Goal: Task Accomplishment & Management: Use online tool/utility

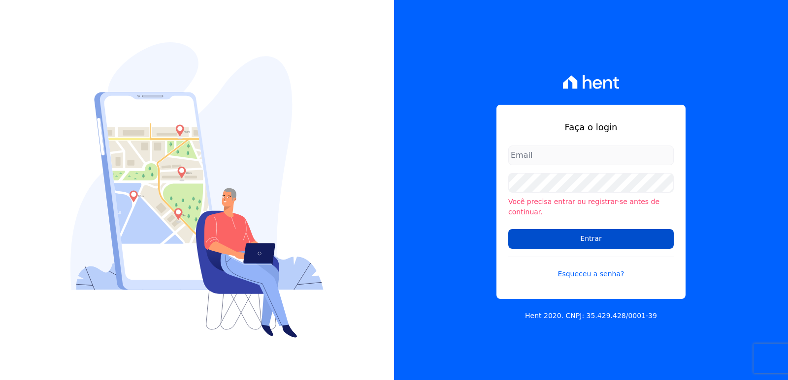
type input "administrativo3@fontanive.com.br"
click at [573, 235] on input "Entrar" at bounding box center [590, 239] width 165 height 20
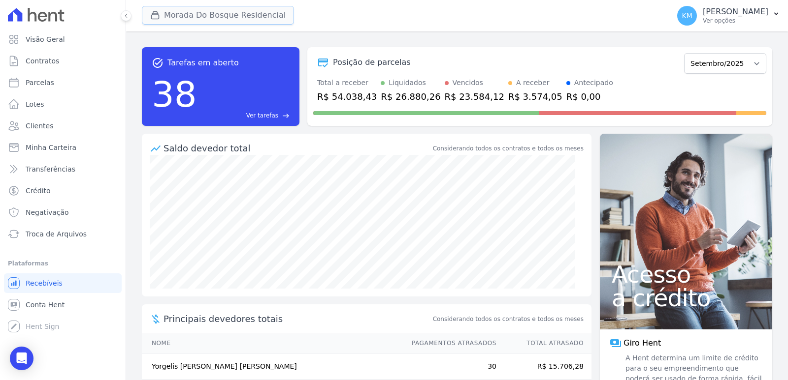
click at [220, 16] on button "Morada Do Bosque Residencial" at bounding box center [218, 15] width 152 height 19
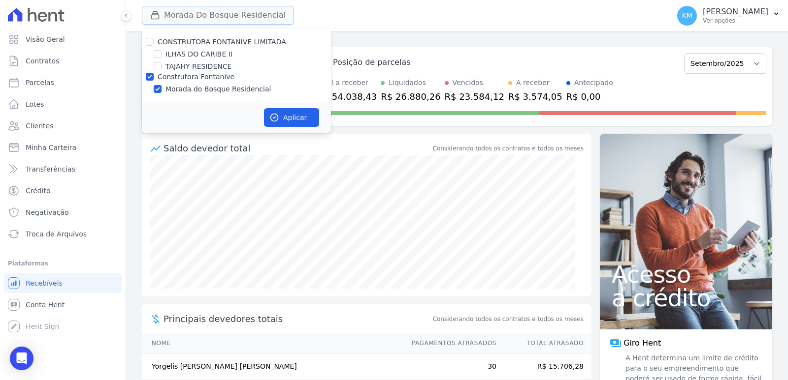
click at [220, 16] on button "Morada Do Bosque Residencial" at bounding box center [218, 15] width 152 height 19
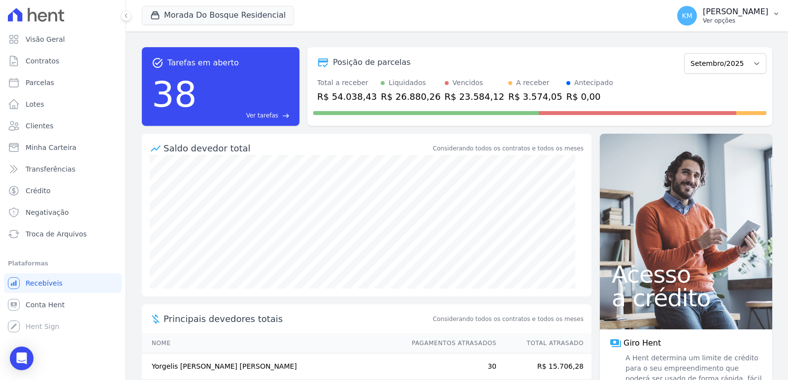
click at [702, 18] on p "Ver opções" at bounding box center [734, 21] width 65 height 8
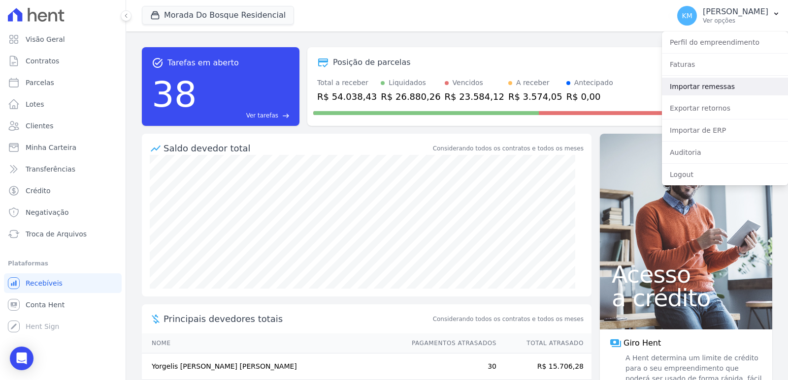
click at [697, 87] on link "Importar remessas" at bounding box center [725, 87] width 126 height 18
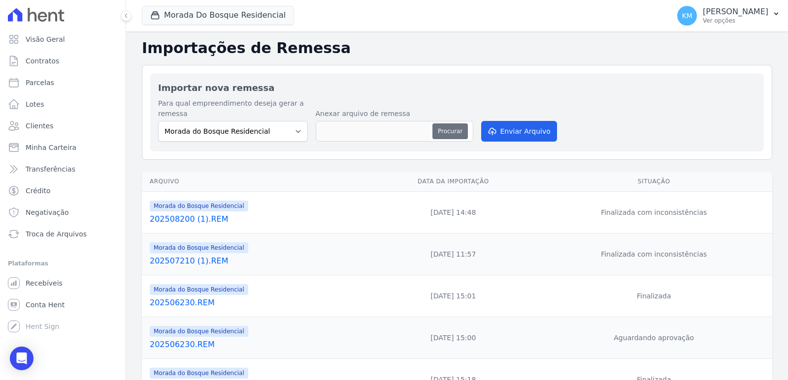
click at [447, 128] on button "Procurar" at bounding box center [449, 132] width 35 height 16
type input "202509220.REM"
click at [507, 128] on button "Enviar Arquivo" at bounding box center [519, 131] width 76 height 21
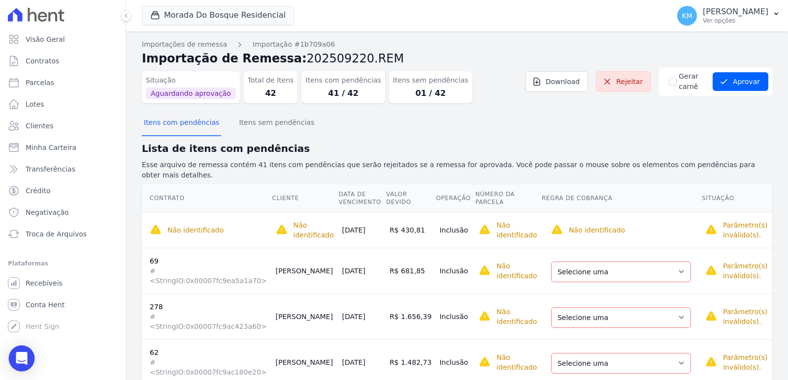
click at [24, 354] on icon "Open Intercom Messenger" at bounding box center [21, 358] width 11 height 13
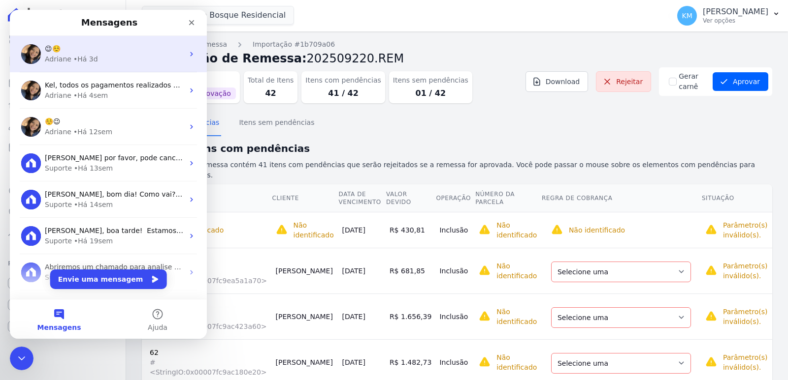
click at [79, 45] on div "😉☺️" at bounding box center [114, 49] width 139 height 10
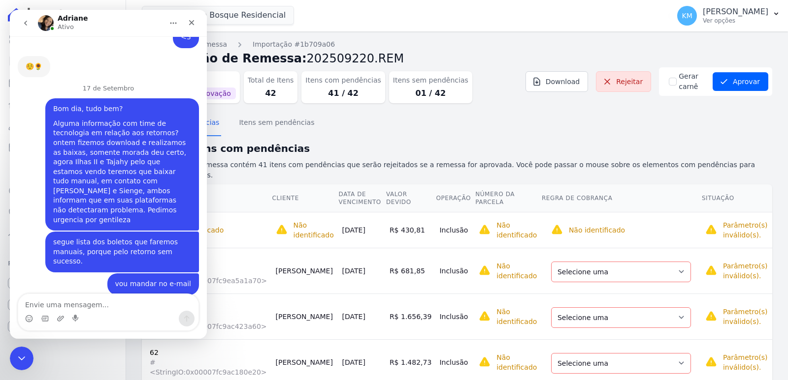
scroll to position [5889, 0]
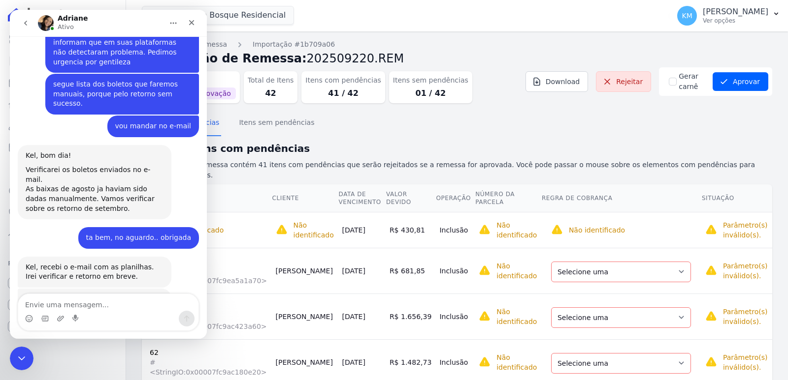
click at [56, 298] on textarea "Envie uma mensagem..." at bounding box center [108, 302] width 180 height 17
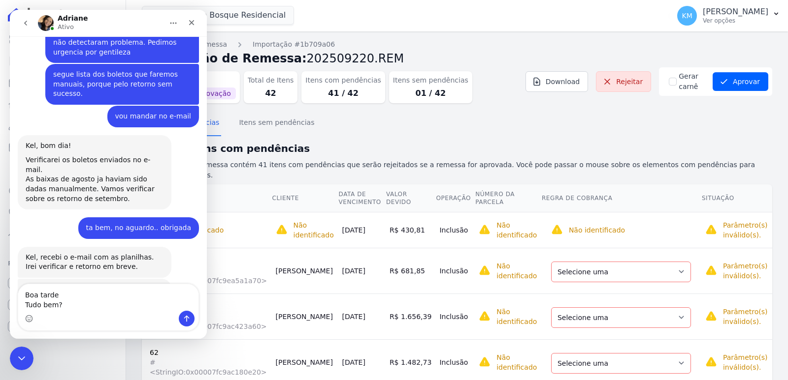
scroll to position [5909, 0]
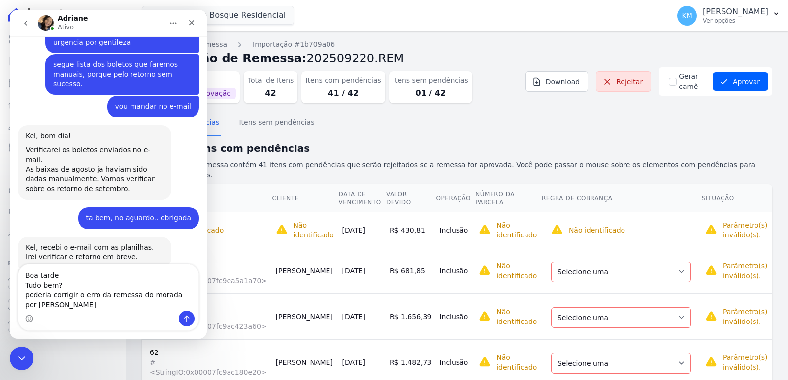
type textarea "Boa tarde Tudo bem? poderia corrigir o erro da remessa do morada por favor"
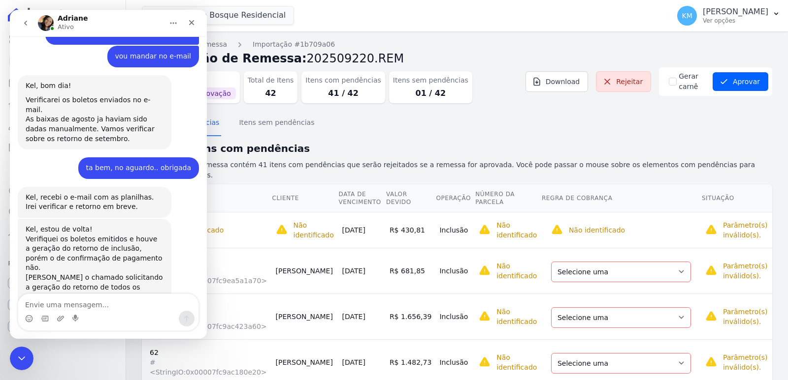
scroll to position [5961, 0]
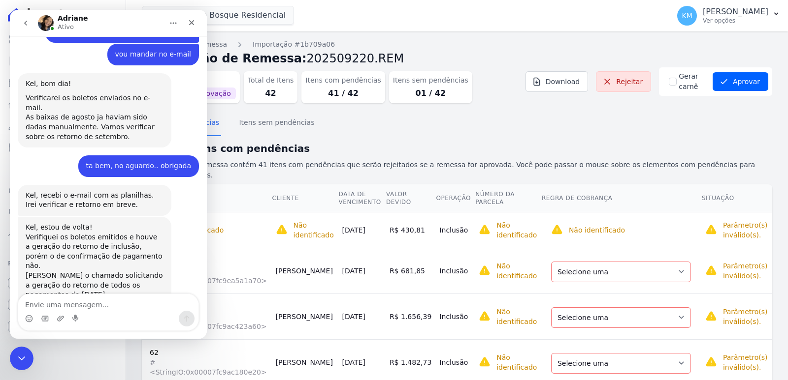
click at [46, 309] on textarea "Envie uma mensagem..." at bounding box center [108, 302] width 180 height 17
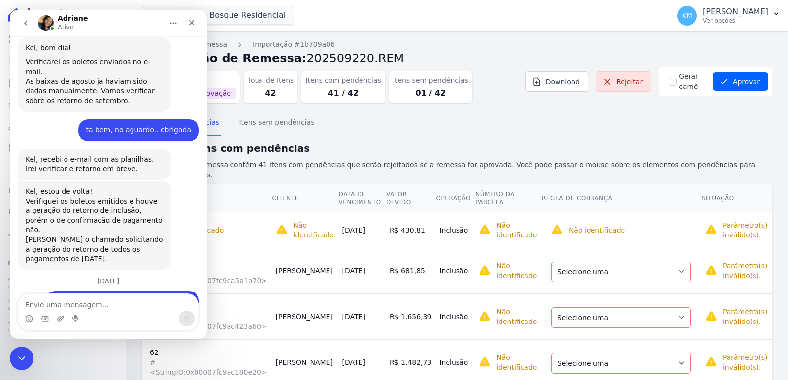
scroll to position [6046, 0]
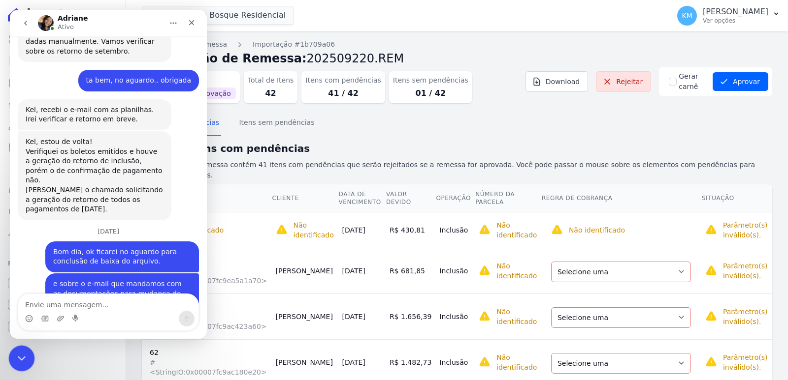
click at [18, 352] on icon "Encerramento do Messenger da Intercom" at bounding box center [20, 357] width 12 height 12
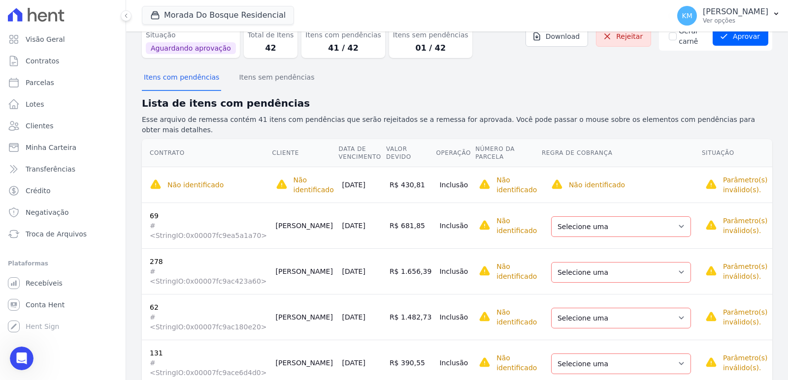
scroll to position [0, 0]
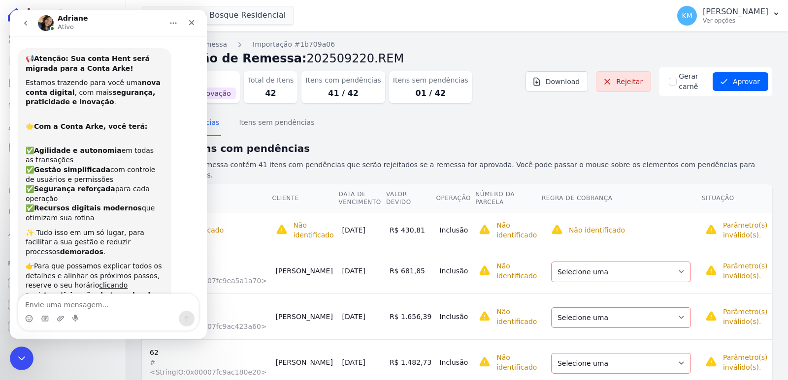
click at [30, 346] on div "Visão Geral Contratos [GEOGRAPHIC_DATA] Lotes Clientes Minha Carteira Transferê…" at bounding box center [63, 190] width 126 height 380
click at [23, 354] on icon "Encerramento do Messenger da Intercom" at bounding box center [20, 357] width 12 height 12
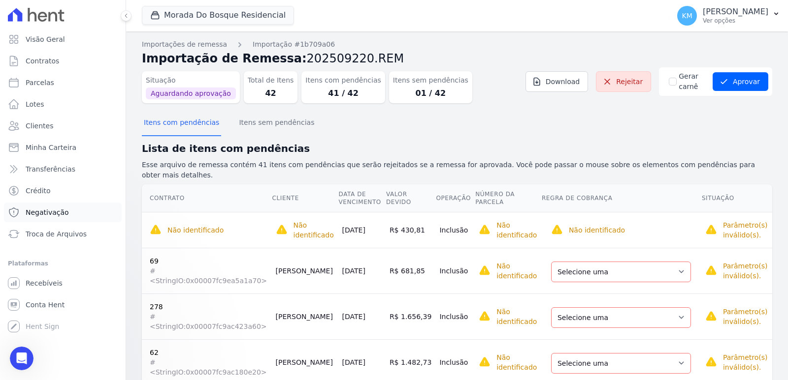
scroll to position [6046, 0]
click at [24, 358] on icon "Abertura do Messenger da Intercom" at bounding box center [20, 357] width 16 height 16
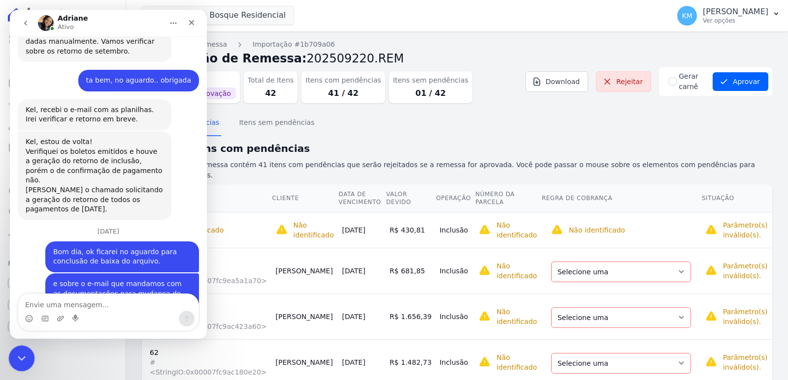
click at [15, 355] on icon "Encerramento do Messenger da Intercom" at bounding box center [20, 357] width 12 height 12
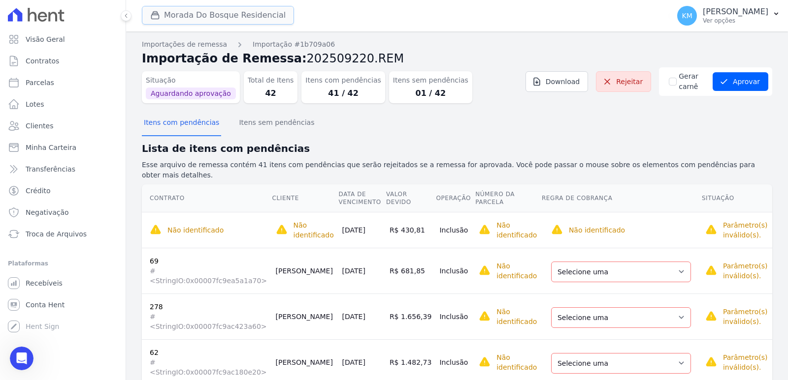
click at [218, 13] on button "Morada Do Bosque Residencial" at bounding box center [218, 15] width 152 height 19
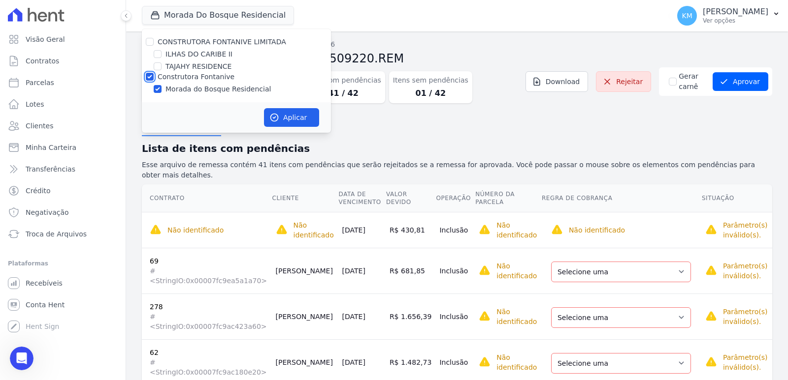
click at [150, 76] on input "Construtora Fontanive" at bounding box center [150, 77] width 8 height 8
checkbox input "false"
click at [157, 69] on input "TAJAHY RESIDENCE" at bounding box center [158, 67] width 8 height 8
checkbox input "true"
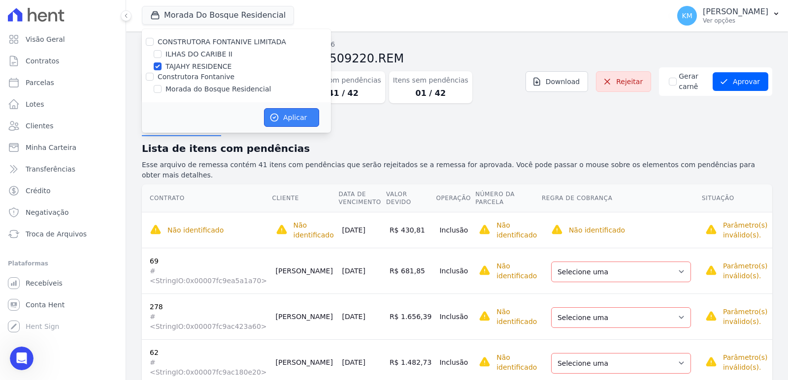
click at [299, 119] on button "Aplicar" at bounding box center [291, 117] width 55 height 19
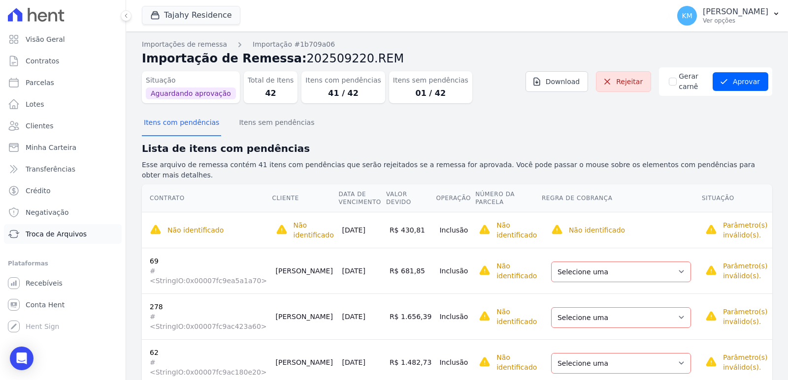
click at [43, 236] on span "Troca de Arquivos" at bounding box center [56, 234] width 61 height 10
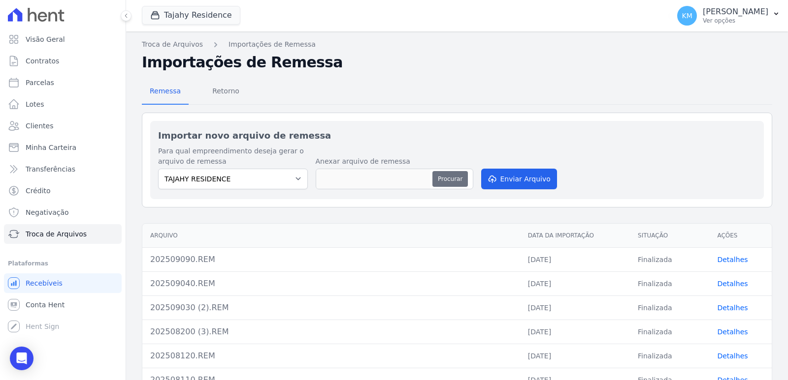
click at [451, 178] on button "Procurar" at bounding box center [449, 179] width 35 height 16
type input "202509221.REM"
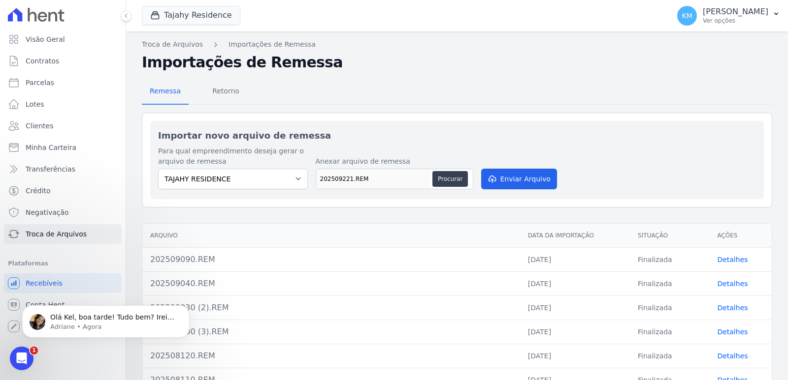
click at [104, 269] on div "Plataformas" at bounding box center [63, 264] width 110 height 12
click at [510, 178] on button "Enviar Arquivo" at bounding box center [519, 179] width 76 height 21
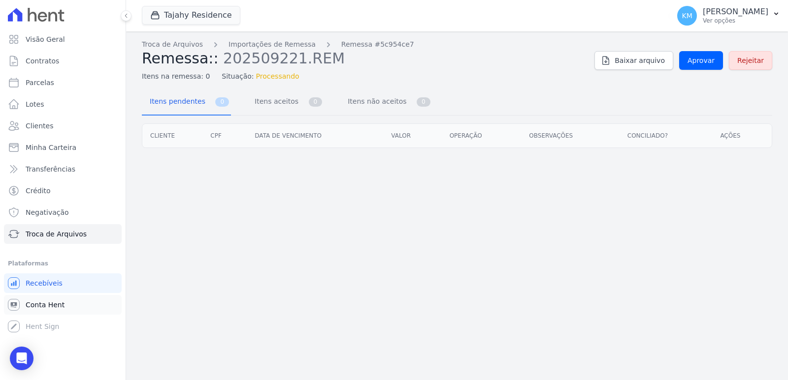
click at [50, 304] on span "Conta Hent" at bounding box center [45, 305] width 39 height 10
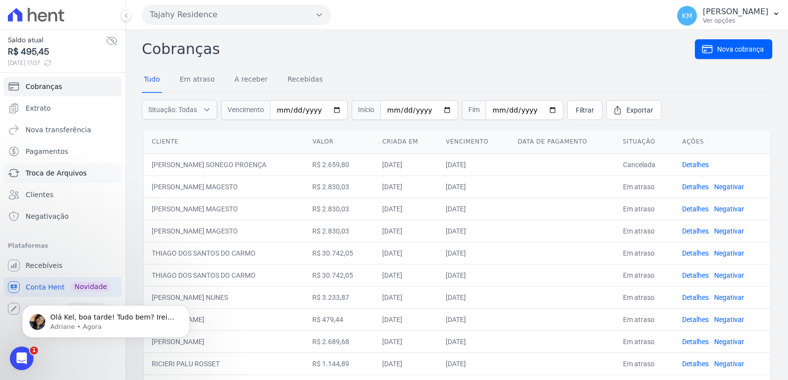
click at [45, 172] on span "Troca de Arquivos" at bounding box center [56, 173] width 61 height 10
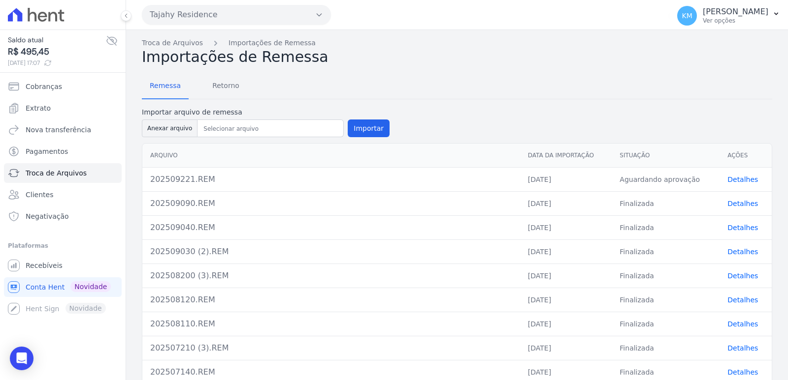
click at [730, 178] on link "Detalhes" at bounding box center [742, 180] width 31 height 8
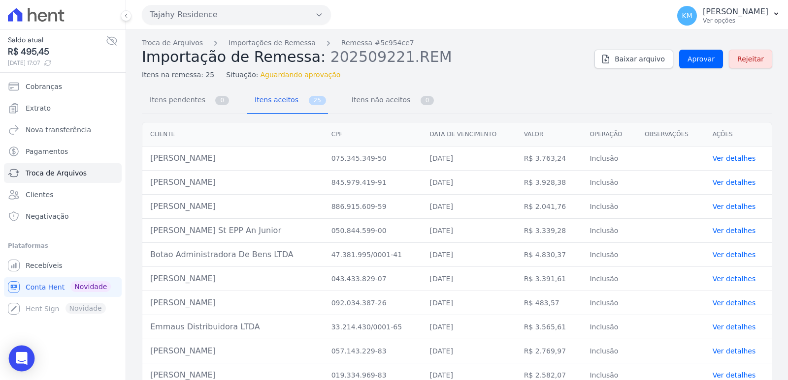
drag, startPoint x: 18, startPoint y: 362, endPoint x: 31, endPoint y: 361, distance: 12.8
click at [18, 362] on icon "Open Intercom Messenger" at bounding box center [21, 358] width 11 height 13
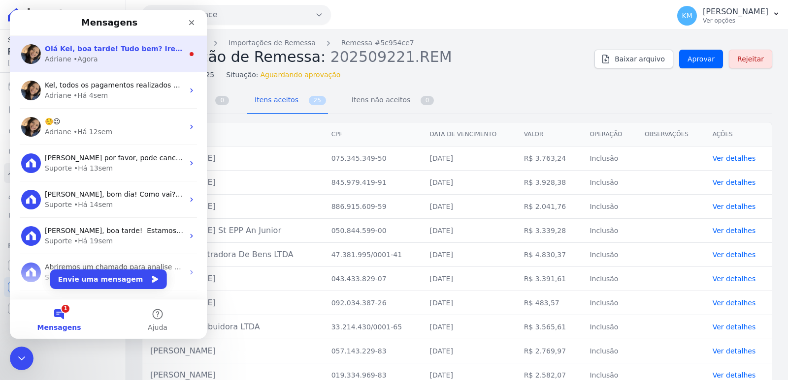
click at [103, 55] on div "Adriane • Agora" at bounding box center [114, 59] width 139 height 10
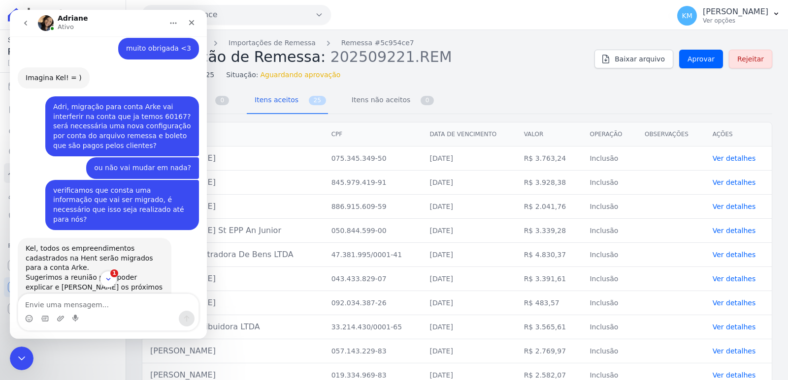
scroll to position [996, 0]
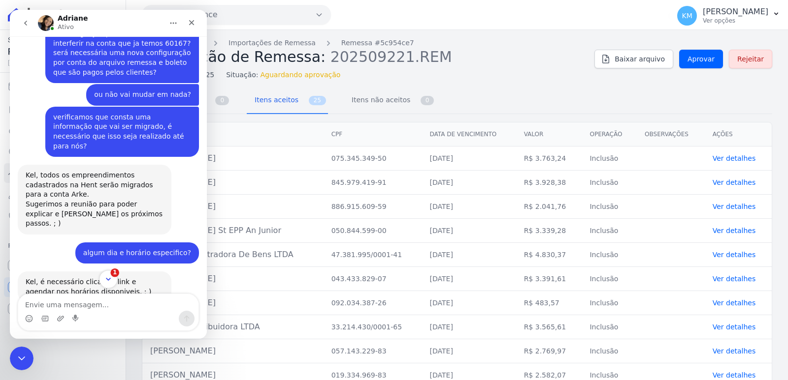
click at [107, 278] on icon "Scroll to bottom" at bounding box center [108, 279] width 9 height 9
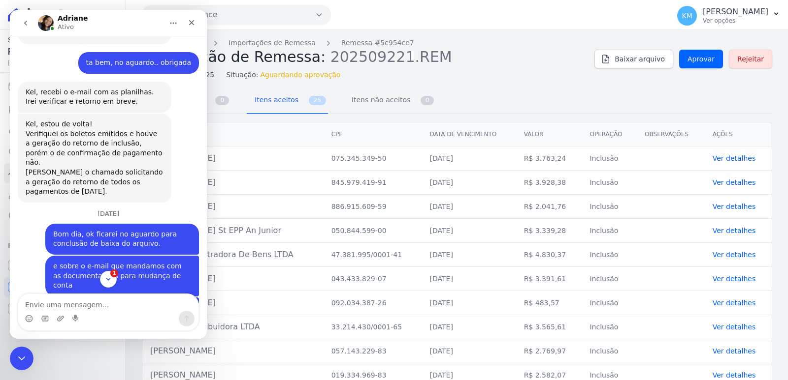
scroll to position [6100, 0]
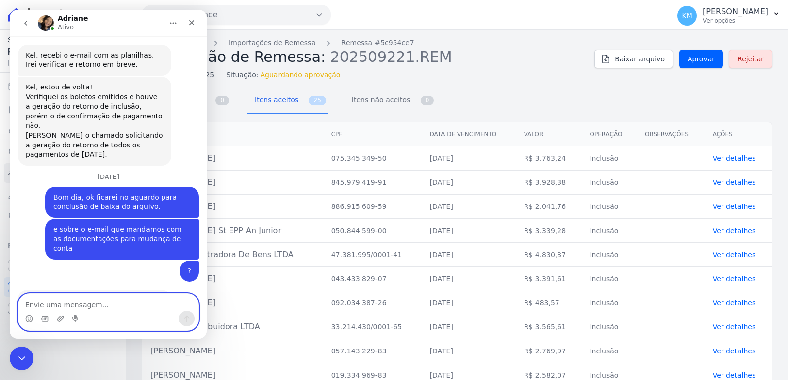
drag, startPoint x: 72, startPoint y: 309, endPoint x: 80, endPoint y: 304, distance: 9.3
click at [73, 309] on textarea "Envie uma mensagem..." at bounding box center [108, 302] width 180 height 17
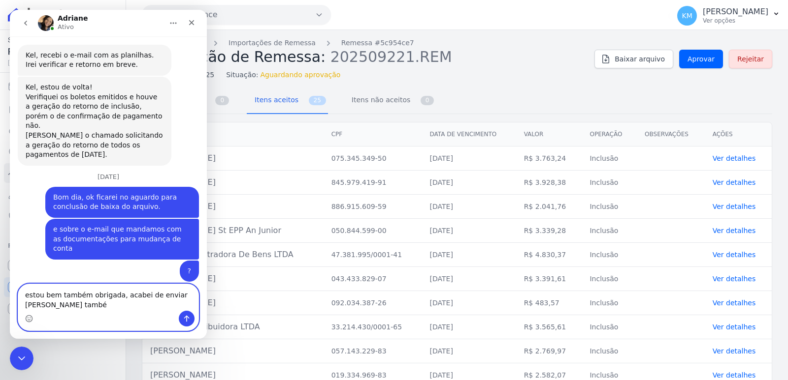
type textarea "estou bem também obrigada, acabei de enviar [PERSON_NAME] também"
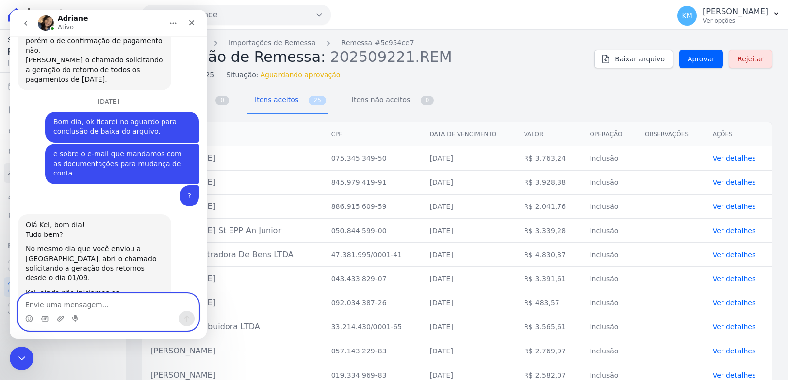
scroll to position [6203, 0]
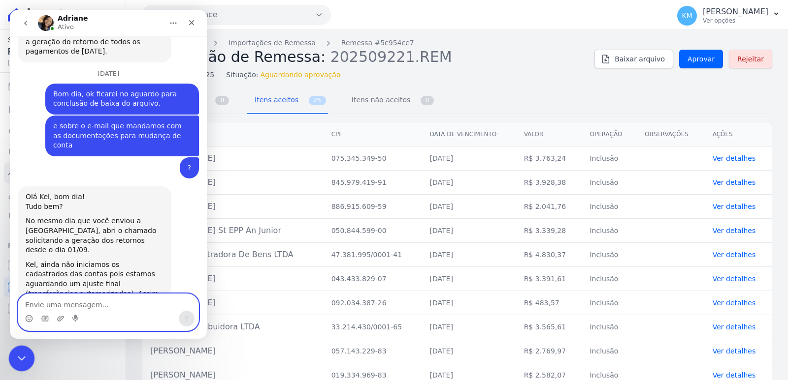
drag, startPoint x: 20, startPoint y: 352, endPoint x: 28, endPoint y: 411, distance: 60.1
click at [20, 351] on icon "Encerramento do Messenger da Intercom" at bounding box center [20, 357] width 12 height 12
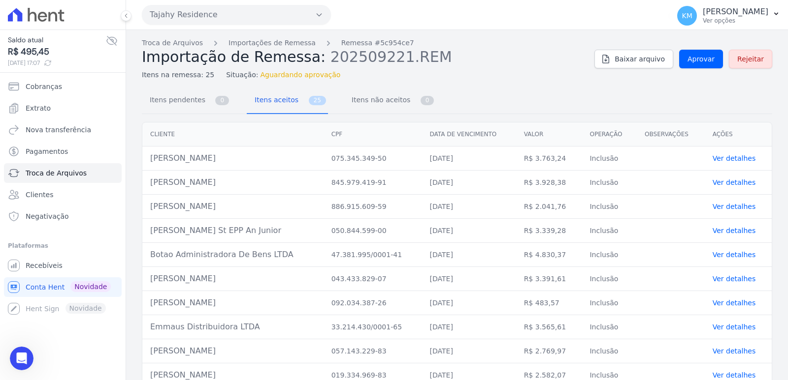
click at [241, 15] on button "Tajahy Residence" at bounding box center [236, 15] width 189 height 20
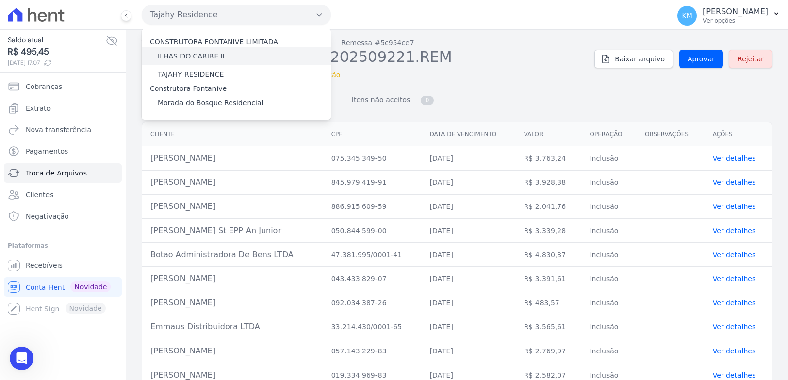
click at [202, 60] on label "ILHAS DO CARIBE II" at bounding box center [191, 56] width 67 height 10
click at [0, 0] on input "ILHAS DO CARIBE II" at bounding box center [0, 0] width 0 height 0
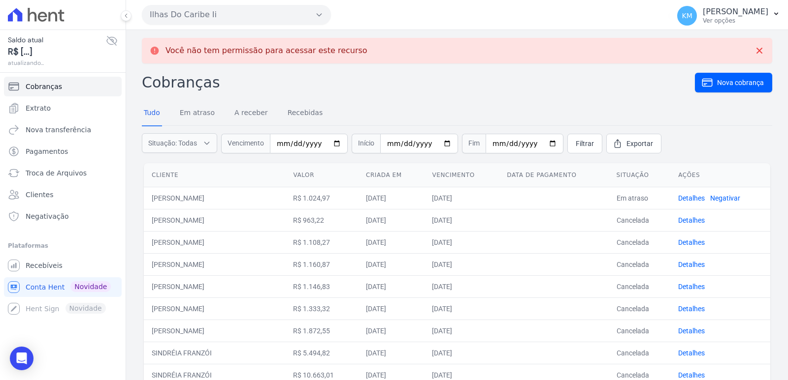
click at [252, 14] on button "Ilhas Do Caribe Ii" at bounding box center [236, 15] width 189 height 20
click at [49, 266] on span "Recebíveis" at bounding box center [44, 266] width 37 height 10
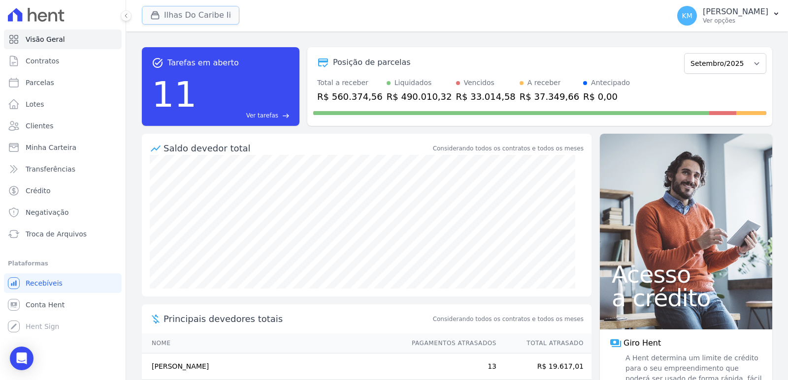
click at [182, 12] on button "Ilhas Do Caribe Ii" at bounding box center [190, 15] width 97 height 19
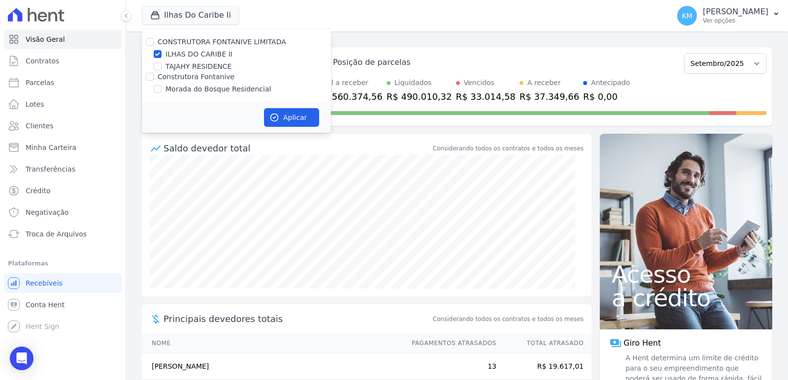
click at [189, 50] on label "ILHAS DO CARIBE II" at bounding box center [198, 54] width 67 height 10
click at [161, 50] on input "ILHAS DO CARIBE II" at bounding box center [158, 54] width 8 height 8
click at [185, 54] on label "ILHAS DO CARIBE II" at bounding box center [198, 54] width 67 height 10
click at [161, 54] on input "ILHAS DO CARIBE II" at bounding box center [158, 54] width 8 height 8
checkbox input "true"
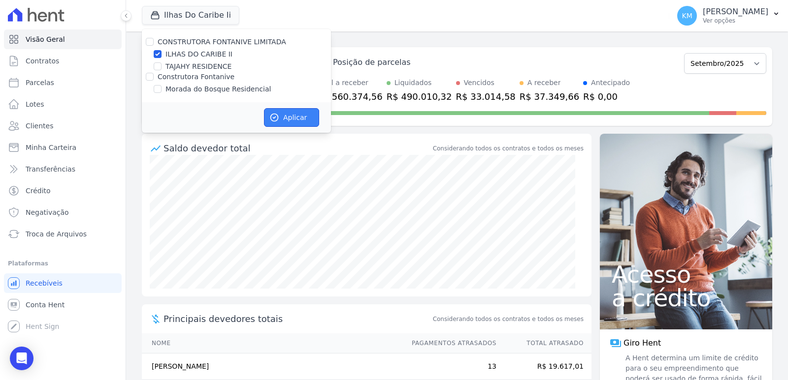
click at [273, 111] on button "Aplicar" at bounding box center [291, 117] width 55 height 19
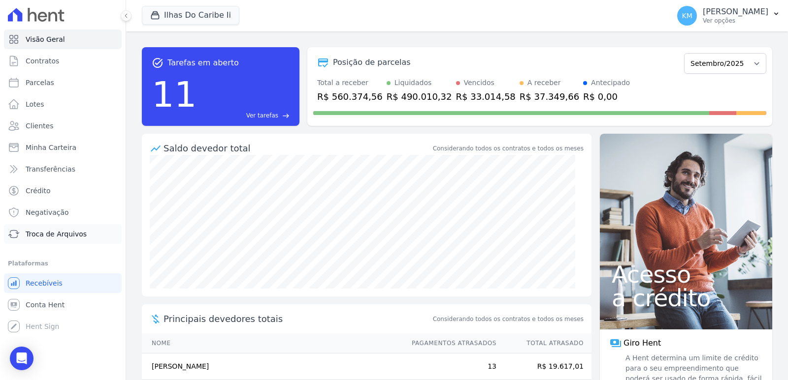
click at [48, 229] on span "Troca de Arquivos" at bounding box center [56, 234] width 61 height 10
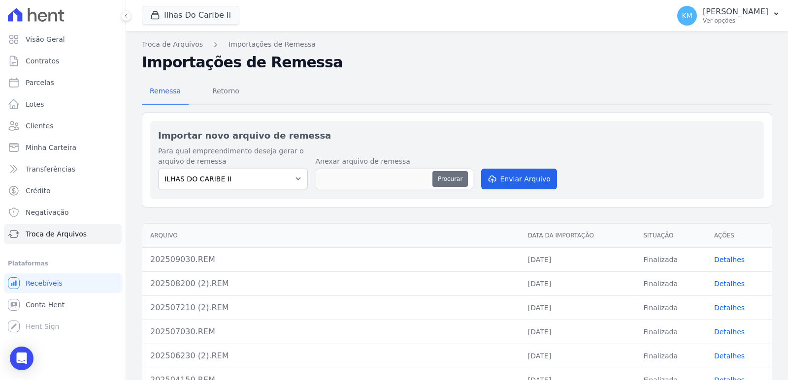
click at [455, 181] on button "Procurar" at bounding box center [449, 179] width 35 height 16
type input "202509222.REM"
click at [512, 177] on button "Enviar Arquivo" at bounding box center [519, 179] width 76 height 21
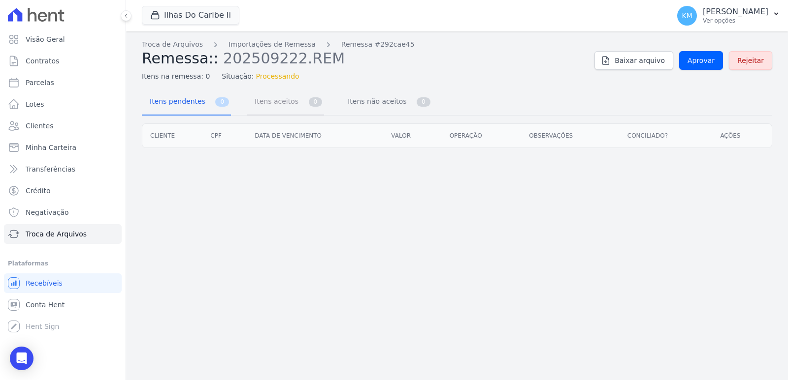
click at [272, 101] on span "Itens aceitos" at bounding box center [275, 102] width 52 height 20
click at [179, 102] on span "Itens pendentes" at bounding box center [175, 102] width 63 height 20
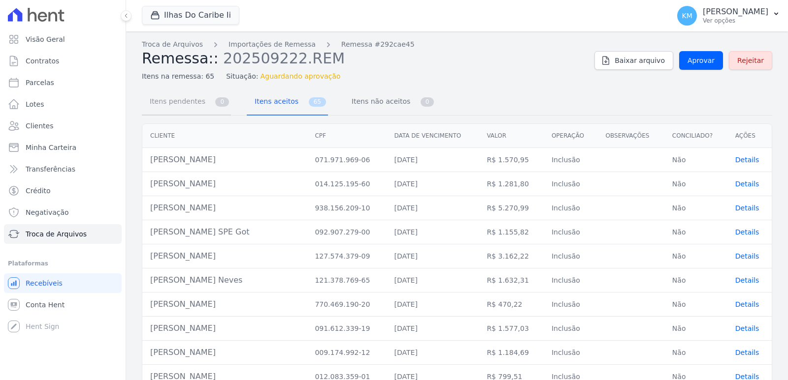
click at [190, 101] on span "Itens pendentes" at bounding box center [175, 102] width 63 height 20
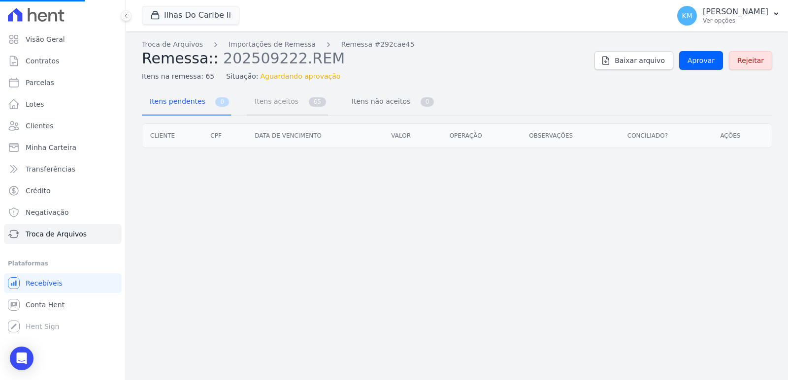
click at [284, 100] on span "Itens aceitos" at bounding box center [275, 102] width 52 height 20
click at [275, 98] on span "Itens aceitos" at bounding box center [275, 102] width 52 height 20
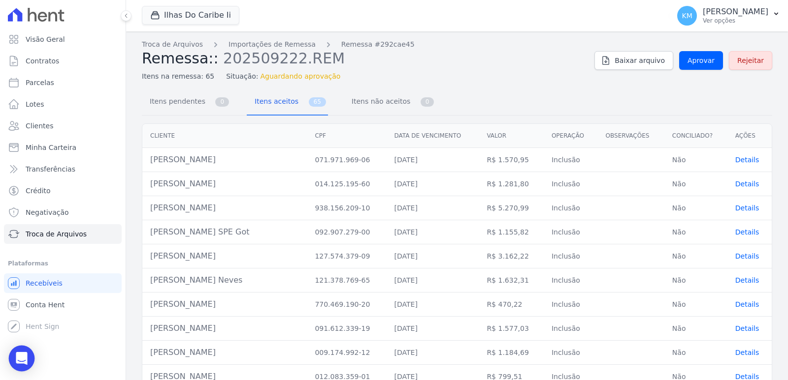
click at [21, 364] on icon "Open Intercom Messenger" at bounding box center [21, 358] width 13 height 13
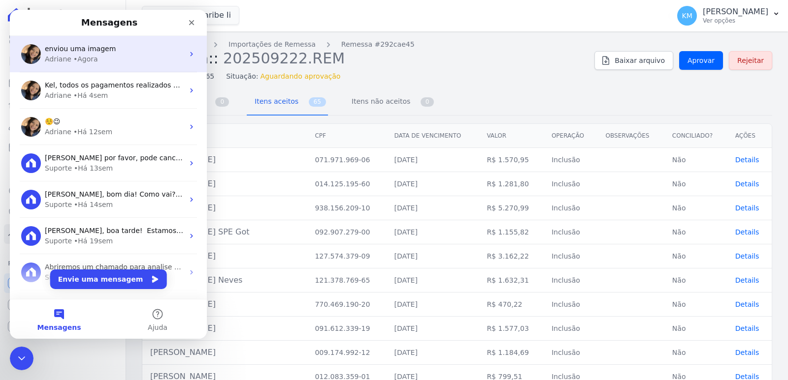
click at [102, 48] on span "enviou uma imagem" at bounding box center [80, 49] width 71 height 8
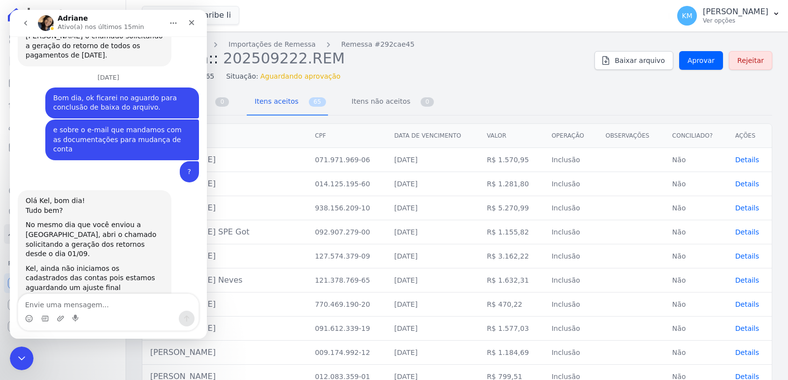
scroll to position [6203, 0]
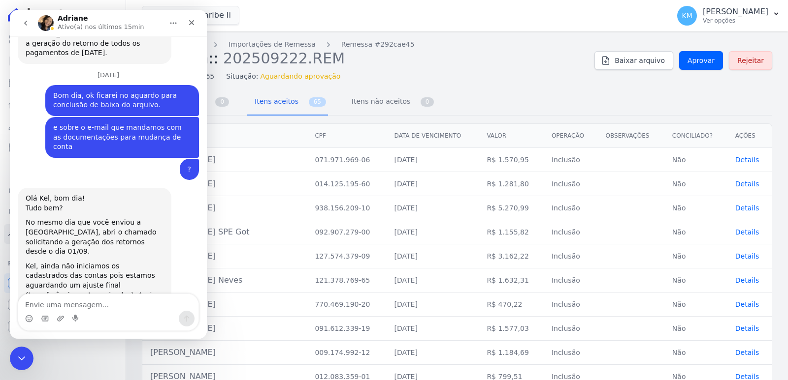
click at [59, 308] on textarea "Envie uma mensagem..." at bounding box center [108, 302] width 180 height 17
type textarea "e também enviei [GEOGRAPHIC_DATA]"
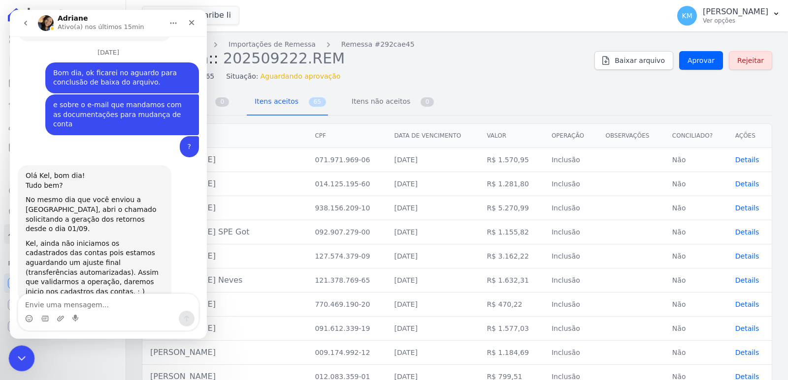
drag, startPoint x: 19, startPoint y: 356, endPoint x: 285, endPoint y: 719, distance: 449.8
click at [19, 356] on icon "Encerramento do Messenger da Intercom" at bounding box center [20, 357] width 12 height 12
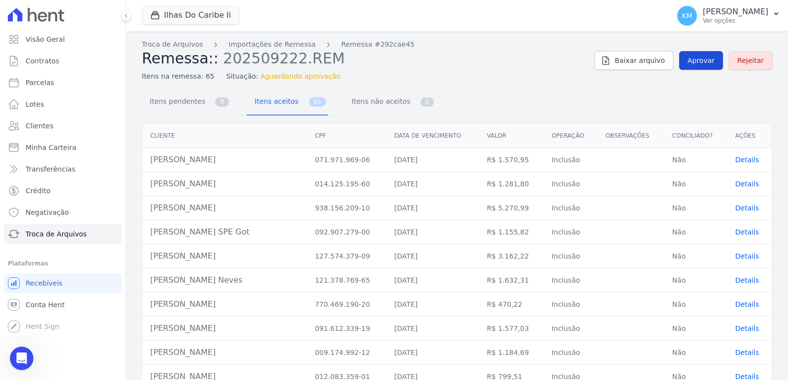
click at [700, 56] on span "Aprovar" at bounding box center [700, 61] width 27 height 10
click at [201, 15] on button "Ilhas Do Caribe Ii" at bounding box center [190, 15] width 97 height 19
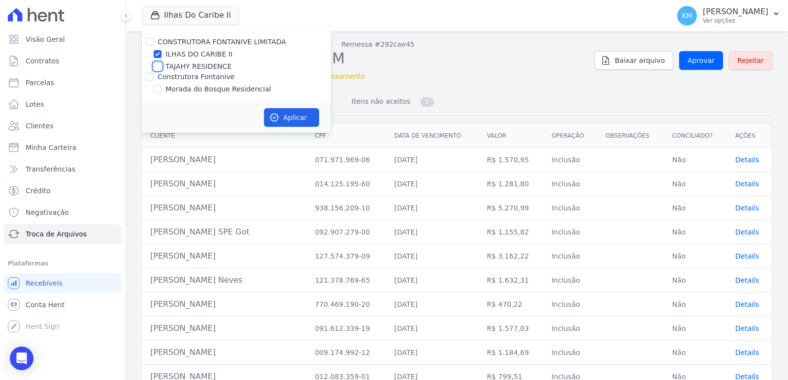
click at [158, 66] on input "TAJAHY RESIDENCE" at bounding box center [158, 67] width 8 height 8
checkbox input "true"
click at [159, 53] on input "ILHAS DO CARIBE II" at bounding box center [158, 54] width 8 height 8
checkbox input "false"
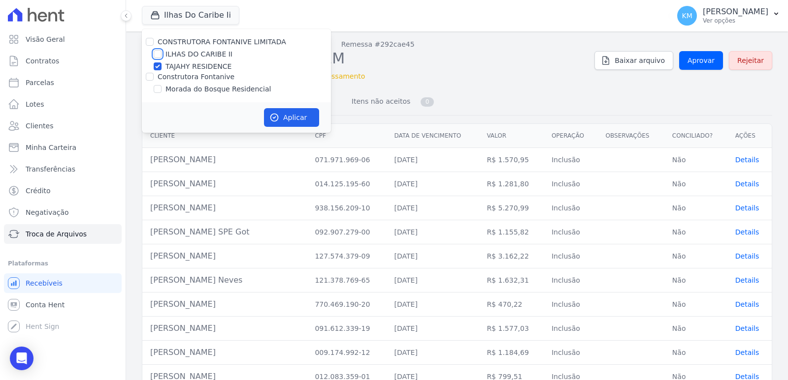
checkbox input "false"
click at [290, 119] on button "Aplicar" at bounding box center [291, 117] width 55 height 19
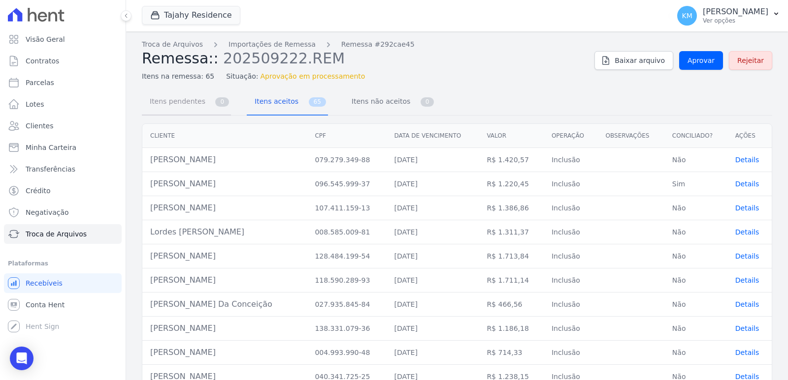
click at [180, 101] on span "Itens pendentes" at bounding box center [175, 102] width 63 height 20
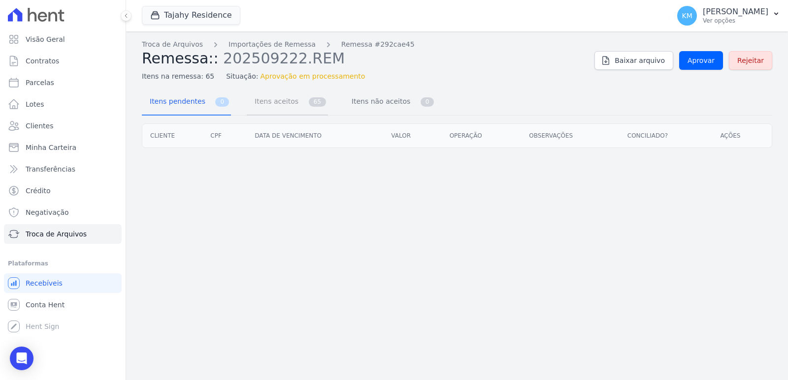
click at [277, 102] on span "Itens aceitos" at bounding box center [275, 102] width 52 height 20
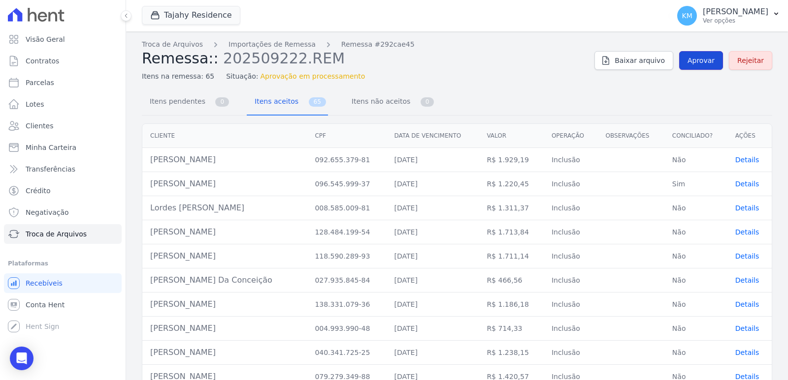
click at [695, 56] on span "Aprovar" at bounding box center [700, 61] width 27 height 10
click at [633, 64] on span "Baixar arquivo" at bounding box center [639, 61] width 50 height 10
click at [544, 77] on div "Itens na remessa: 65 Situação: Aprovação em processamento" at bounding box center [364, 74] width 444 height 14
click at [696, 56] on span "Aprovar" at bounding box center [700, 61] width 27 height 10
click at [200, 14] on button "Tajahy Residence" at bounding box center [191, 15] width 98 height 19
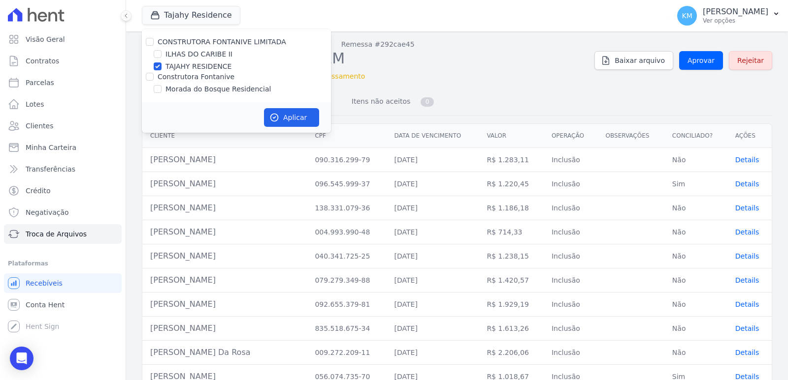
click at [200, 65] on label "TAJAHY RESIDENCE" at bounding box center [198, 67] width 66 height 10
click at [161, 65] on input "TAJAHY RESIDENCE" at bounding box center [158, 67] width 8 height 8
checkbox input "false"
click at [154, 58] on div at bounding box center [158, 54] width 8 height 10
click at [160, 51] on input "ILHAS DO CARIBE II" at bounding box center [158, 54] width 8 height 8
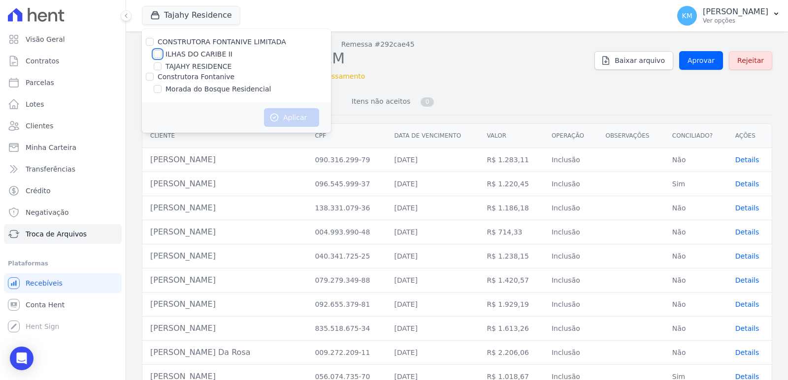
checkbox input "true"
click at [306, 116] on button "Aplicar" at bounding box center [291, 117] width 55 height 19
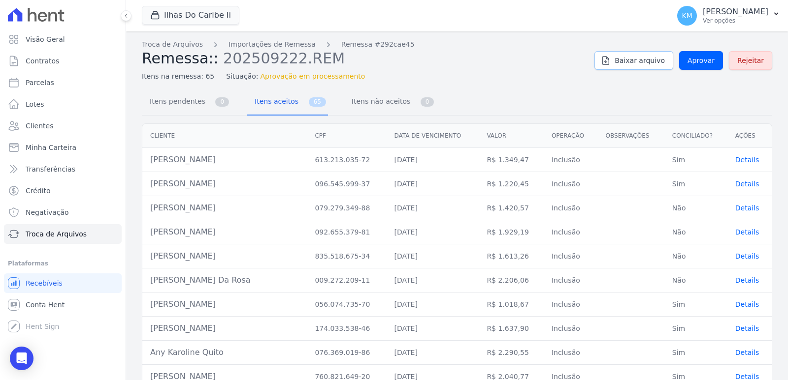
click at [634, 57] on span "Baixar arquivo" at bounding box center [639, 61] width 50 height 10
click at [459, 71] on div "Itens na remessa: 65 Situação: Aprovação em processamento" at bounding box center [364, 74] width 444 height 14
click at [188, 11] on button "Ilhas Do Caribe Ii" at bounding box center [190, 15] width 97 height 19
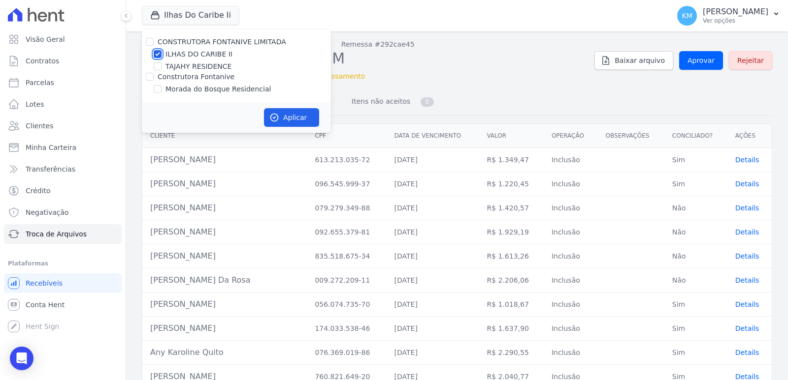
click at [158, 56] on input "ILHAS DO CARIBE II" at bounding box center [158, 54] width 8 height 8
checkbox input "false"
click at [155, 67] on input "TAJAHY RESIDENCE" at bounding box center [158, 67] width 8 height 8
checkbox input "true"
click at [294, 112] on button "Aplicar" at bounding box center [291, 117] width 55 height 19
